Goal: Information Seeking & Learning: Find specific fact

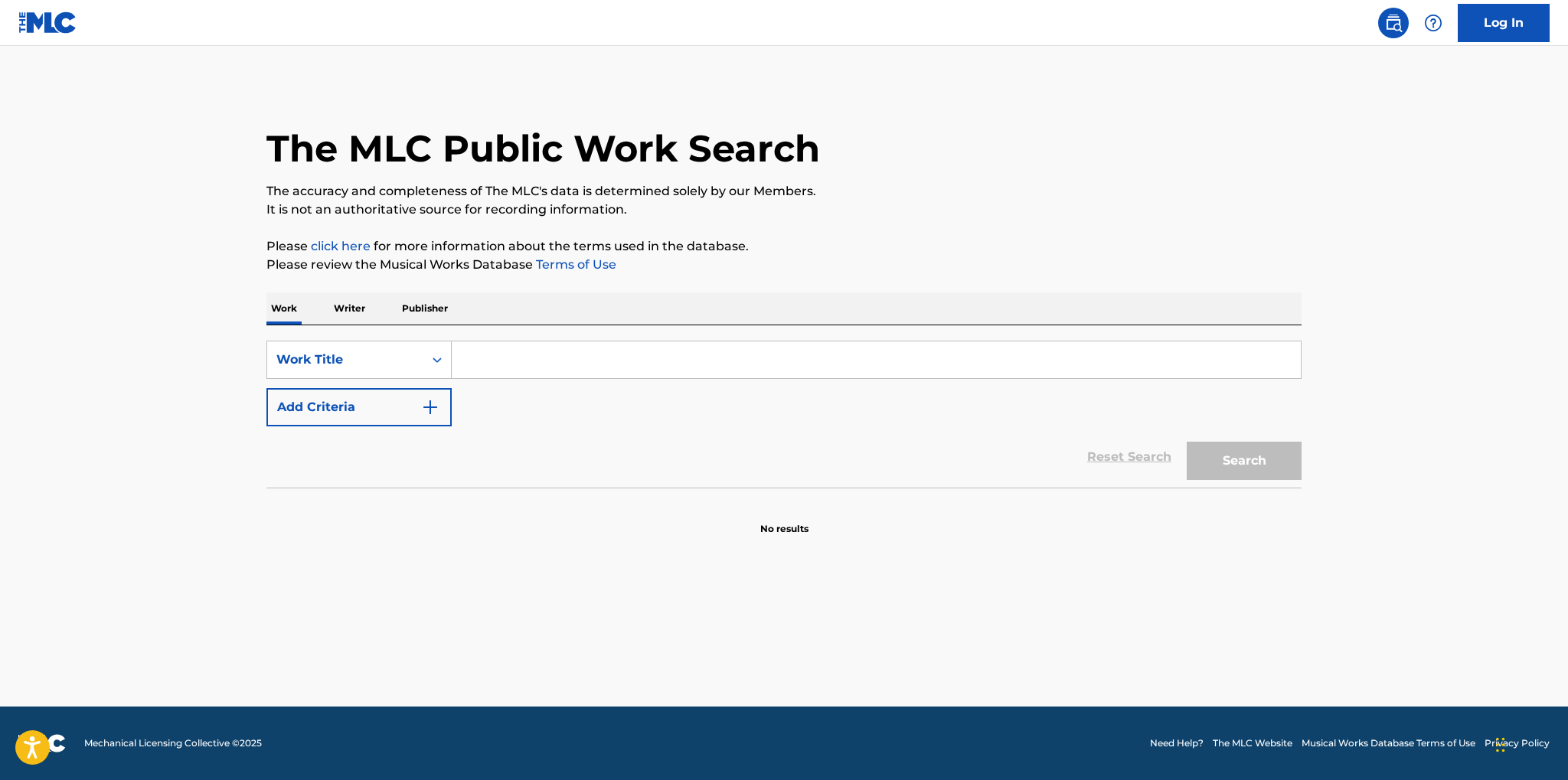
click at [538, 367] on input "Search Form" at bounding box center [875, 360] width 849 height 37
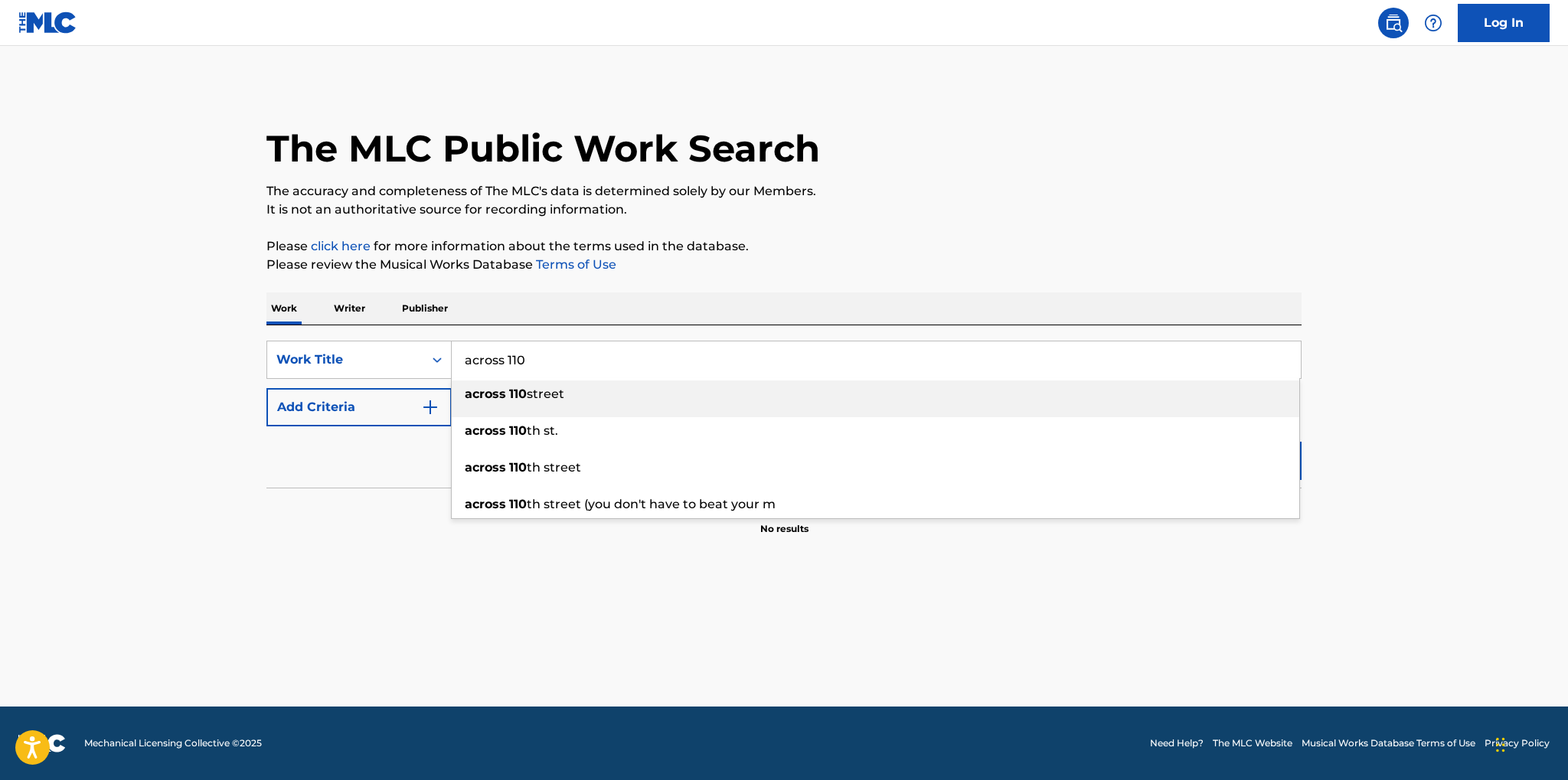
click at [588, 398] on div "across [GEOGRAPHIC_DATA]" at bounding box center [875, 394] width 847 height 27
type input "across [GEOGRAPHIC_DATA]"
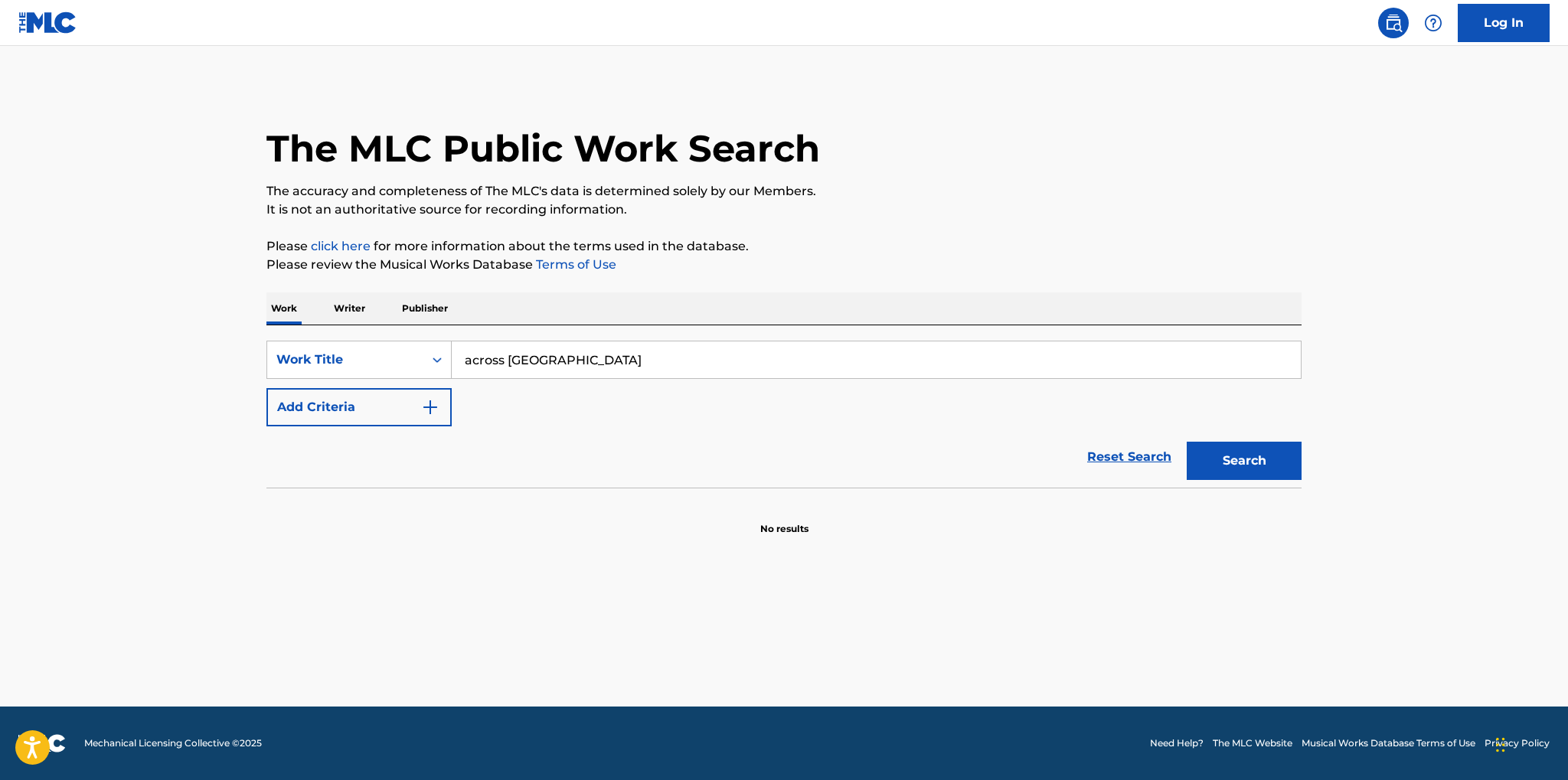
click at [365, 407] on button "Add Criteria" at bounding box center [358, 407] width 185 height 38
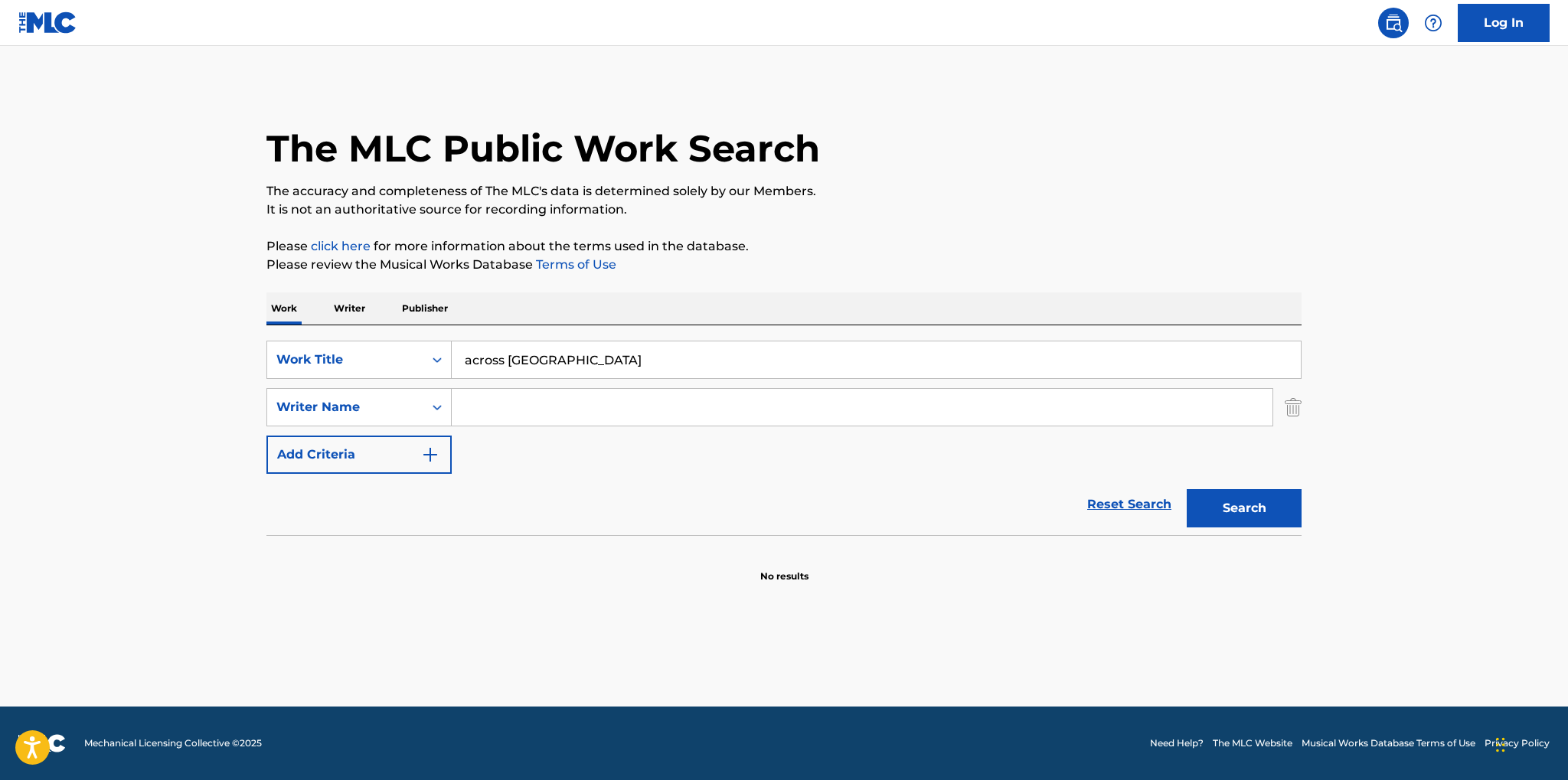
click at [513, 417] on input "Search Form" at bounding box center [861, 407] width 821 height 37
type input "[PERSON_NAME]"
click at [1186, 489] on button "Search" at bounding box center [1244, 508] width 115 height 38
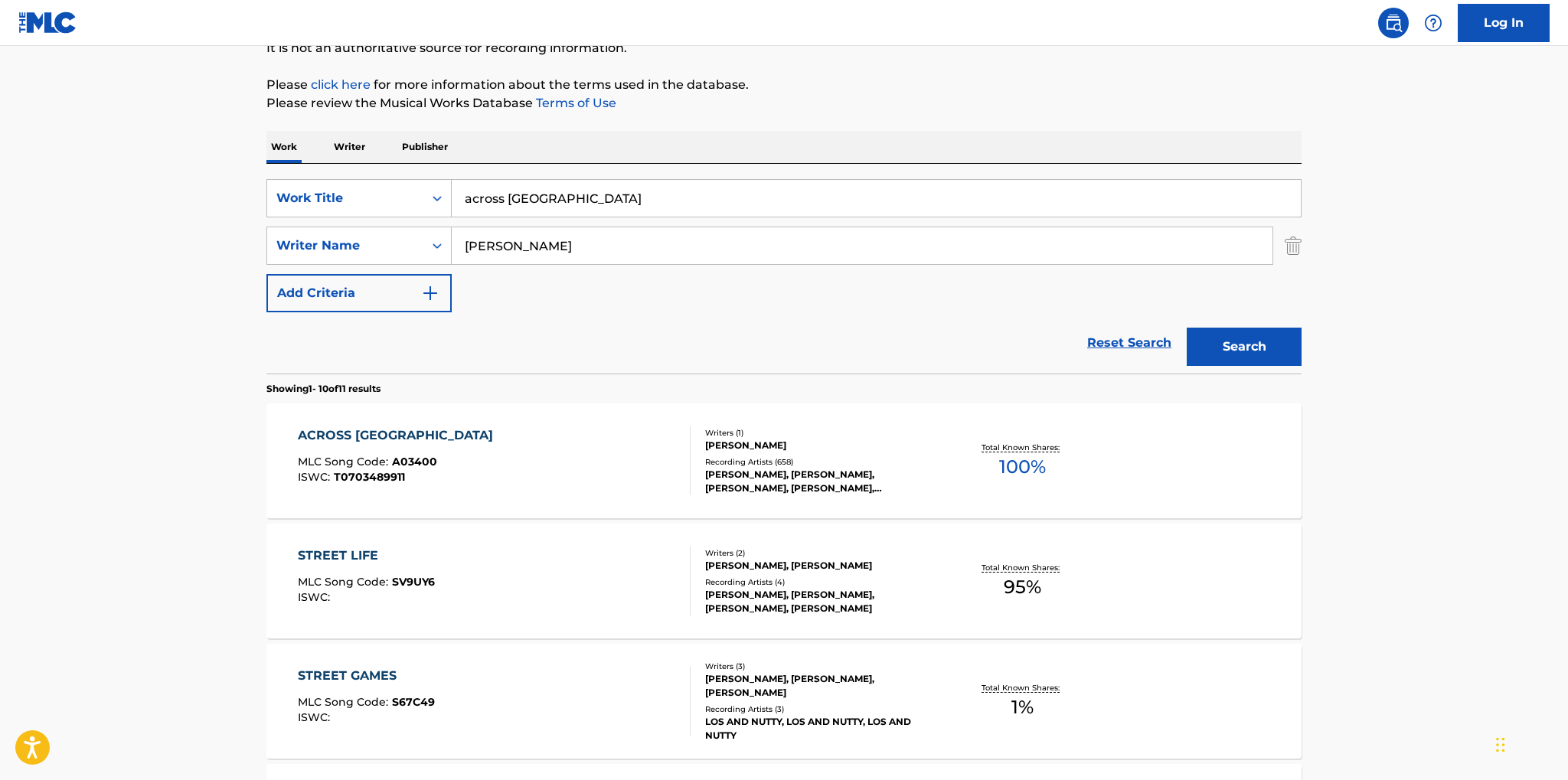
scroll to position [323, 0]
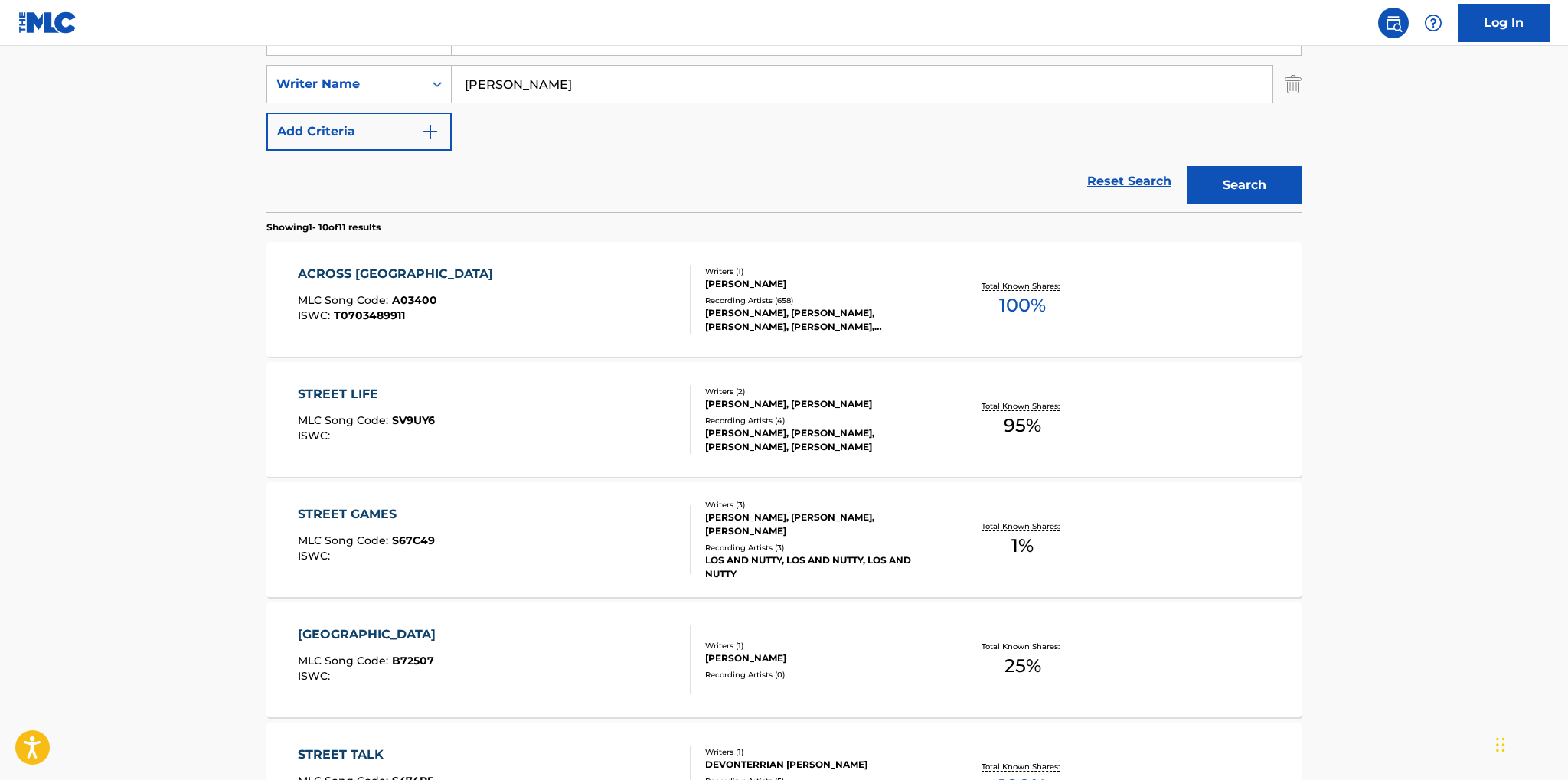
click at [795, 274] on div "Writers ( 1 )" at bounding box center [821, 272] width 231 height 12
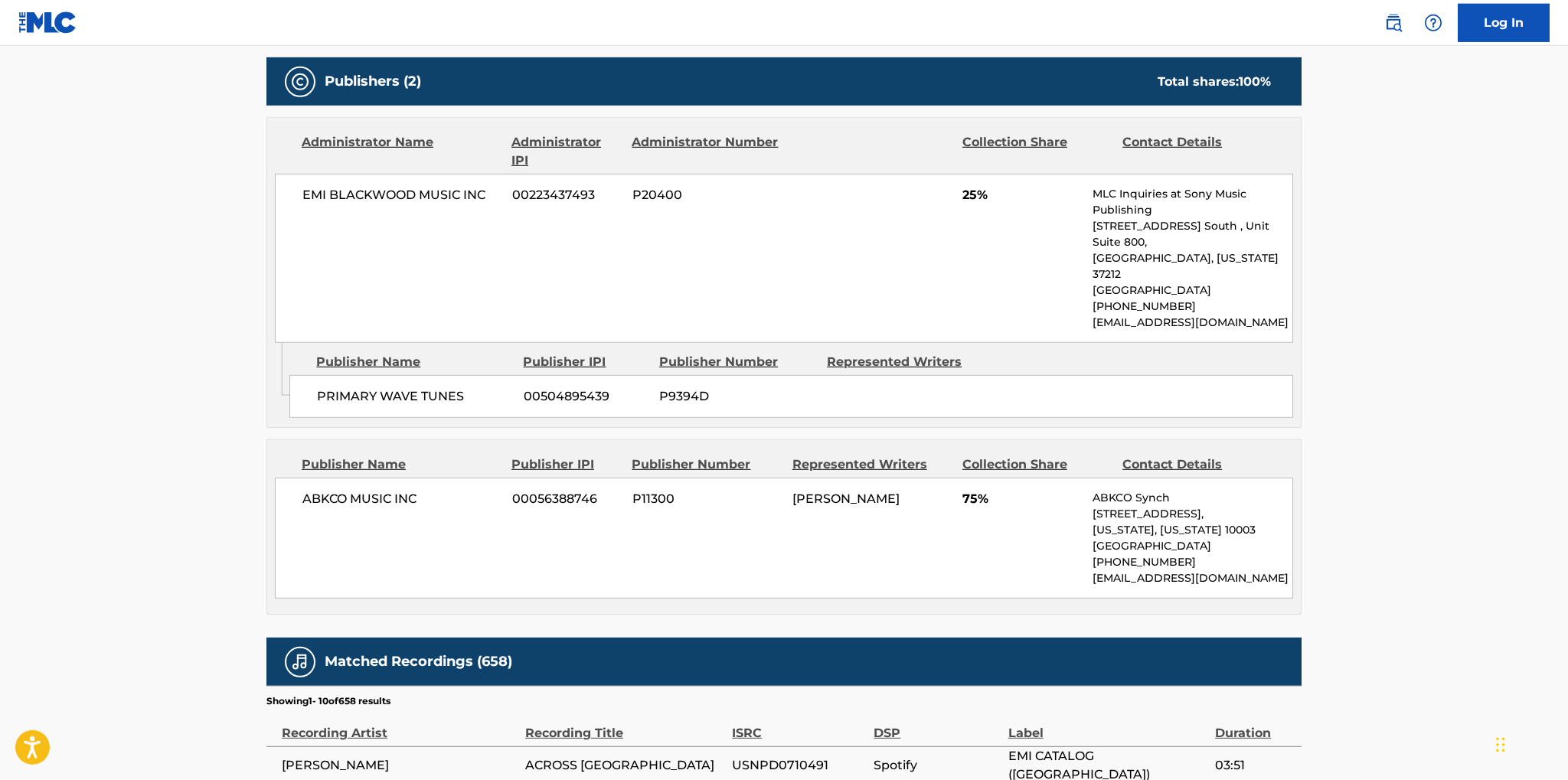
scroll to position [728, 0]
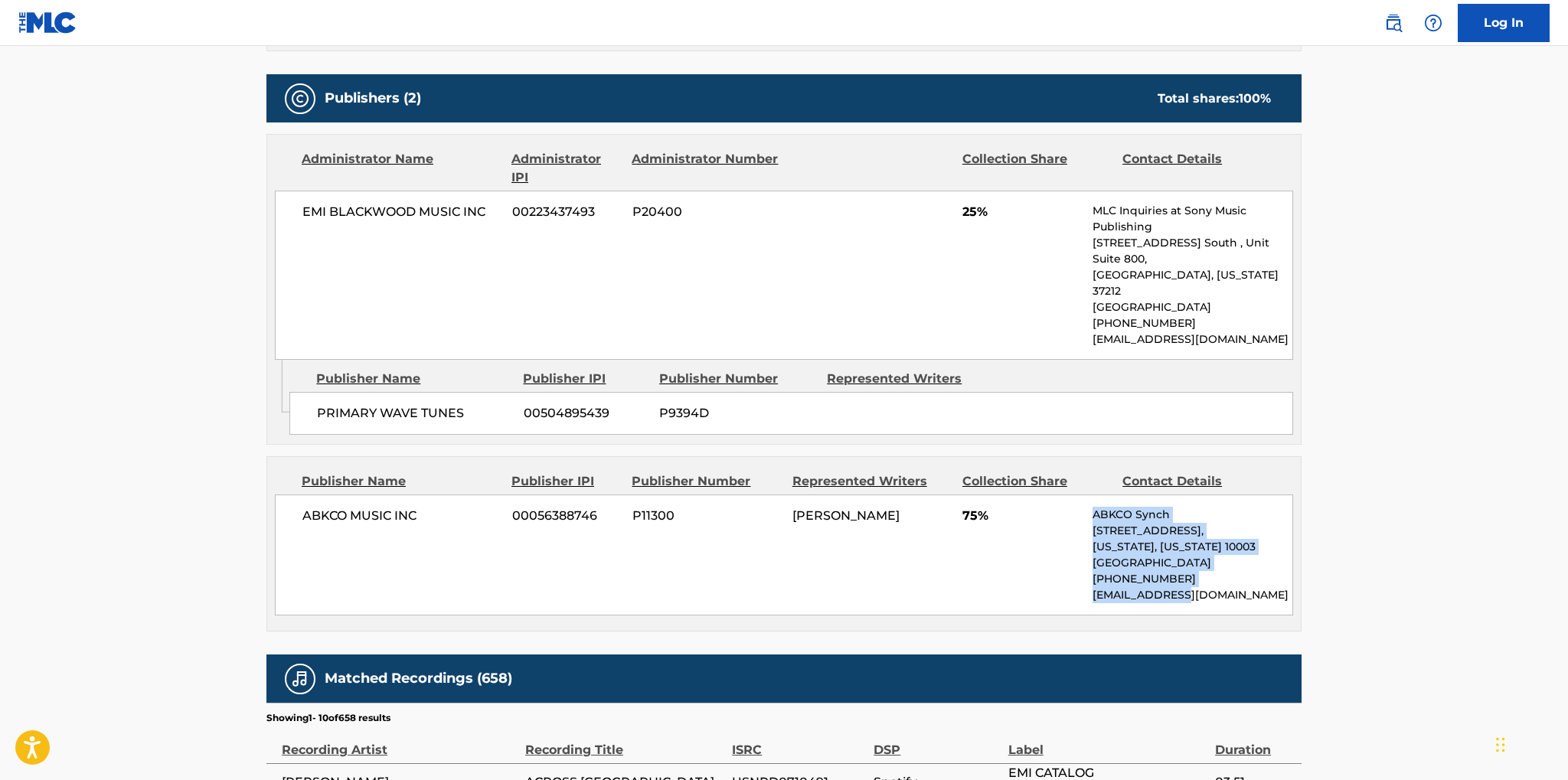
drag, startPoint x: 1200, startPoint y: 561, endPoint x: 1038, endPoint y: 575, distance: 162.6
click at [1082, 566] on div "ABKCO MUSIC INC 00056388746 P11300 [PERSON_NAME] 75% ABKCO Synch [STREET_ADDRES…" at bounding box center [784, 555] width 1018 height 121
click at [941, 570] on div "ABKCO MUSIC INC 00056388746 P11300 [PERSON_NAME] 75% ABKCO Synch [STREET_ADDRES…" at bounding box center [784, 555] width 1018 height 121
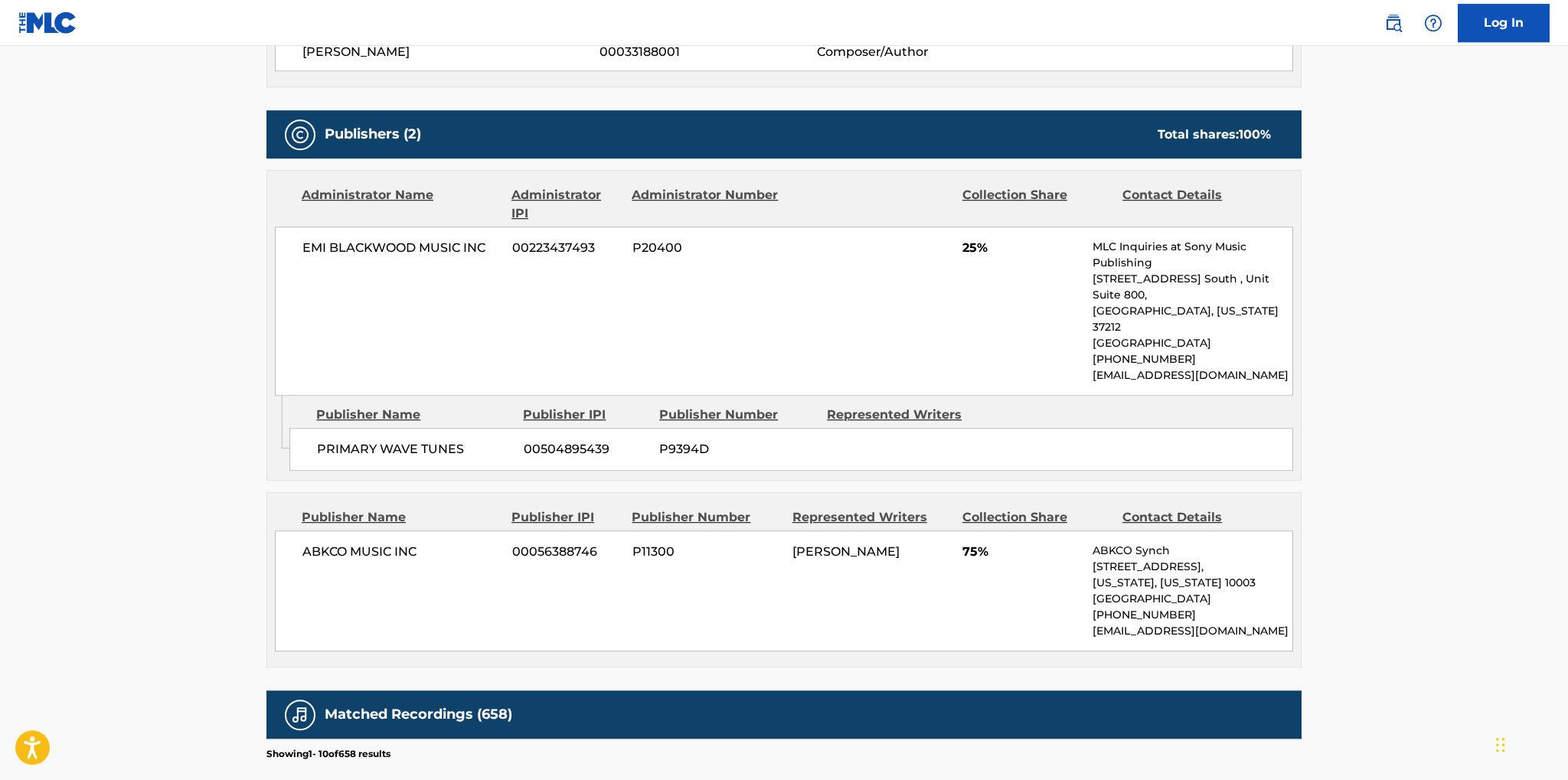
scroll to position [644, 0]
